Goal: Task Accomplishment & Management: Use online tool/utility

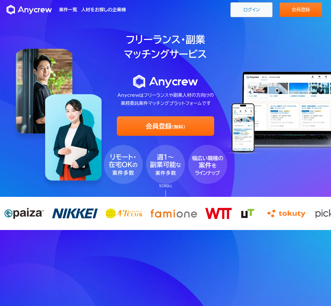
click at [248, 10] on link "ログイン" at bounding box center [252, 9] width 42 height 15
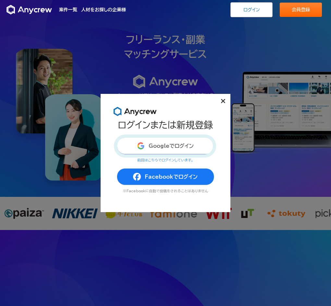
click at [167, 150] on button "Googleでログイン" at bounding box center [165, 145] width 97 height 17
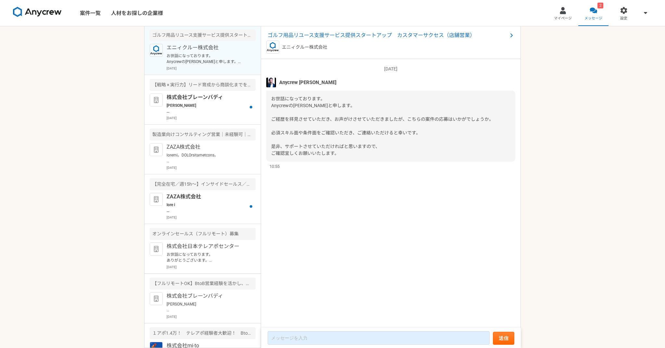
scroll to position [5, 0]
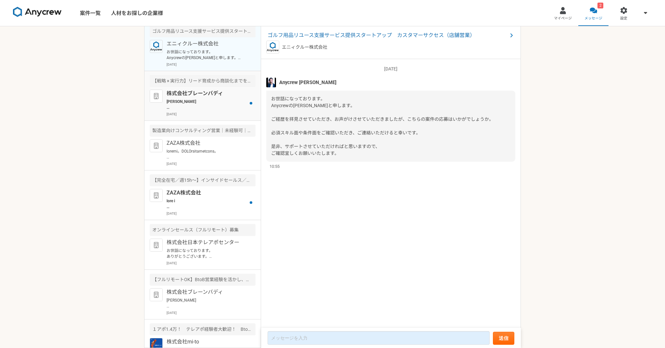
click at [195, 93] on p "株式会社ブレーンバディ" at bounding box center [207, 94] width 80 height 8
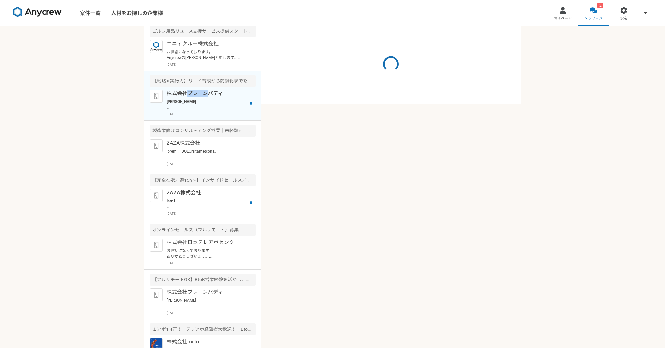
click at [195, 93] on p "株式会社ブレーンバディ" at bounding box center [207, 94] width 80 height 8
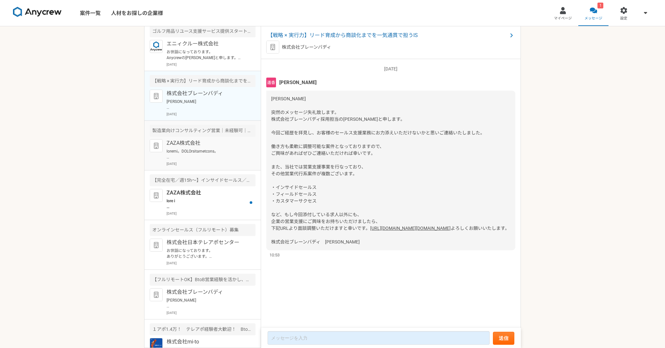
click at [191, 150] on p at bounding box center [207, 154] width 80 height 12
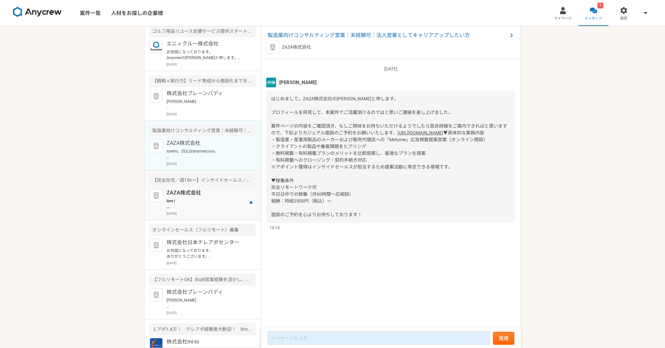
click at [188, 194] on p "ZAZA株式会社" at bounding box center [207, 193] width 80 height 8
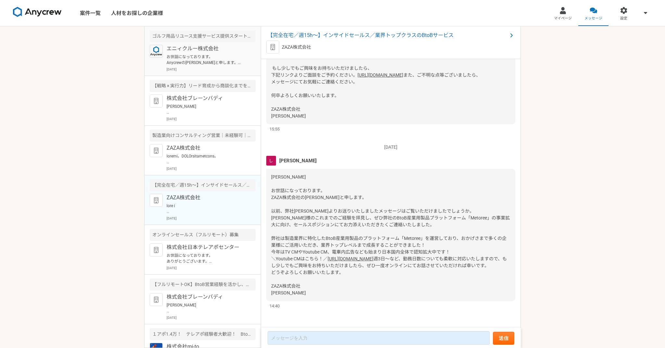
click at [201, 70] on p "2025年9月2日" at bounding box center [211, 69] width 89 height 5
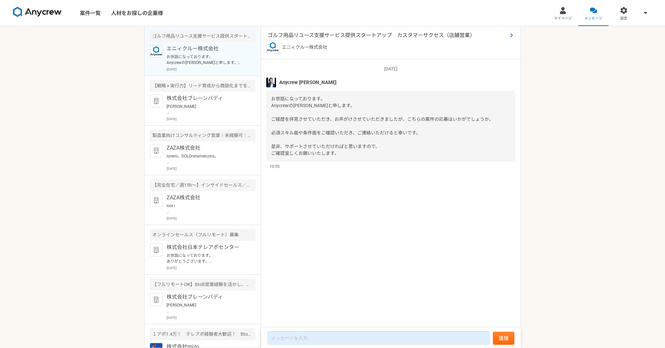
click at [286, 34] on span "ゴルフ用品リユース支援サービス提供スタートアップ　カスタマーサクセス（店舗営業）" at bounding box center [388, 36] width 240 height 8
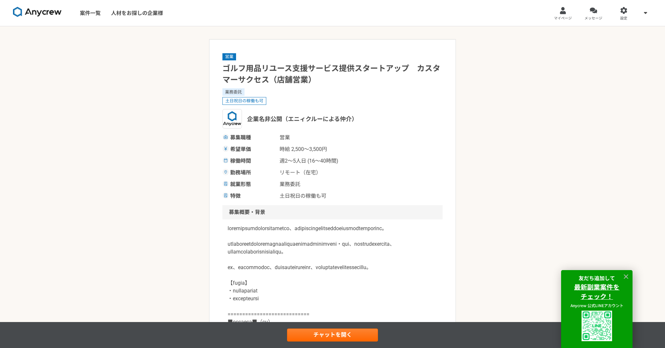
click at [331, 100] on div "土日祝日の稼働も可" at bounding box center [333, 101] width 220 height 8
click at [331, 276] on icon at bounding box center [626, 277] width 5 height 5
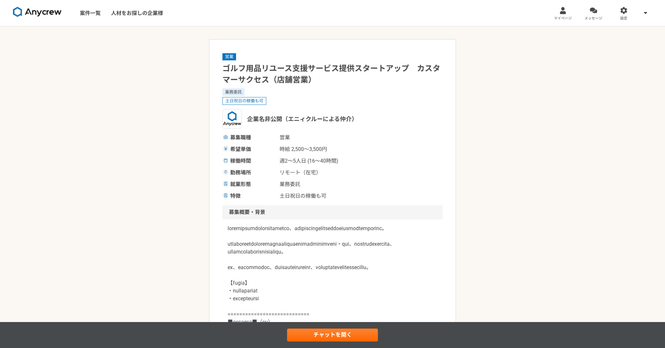
click at [43, 14] on img at bounding box center [37, 12] width 49 height 10
